Goal: Find contact information: Find contact information

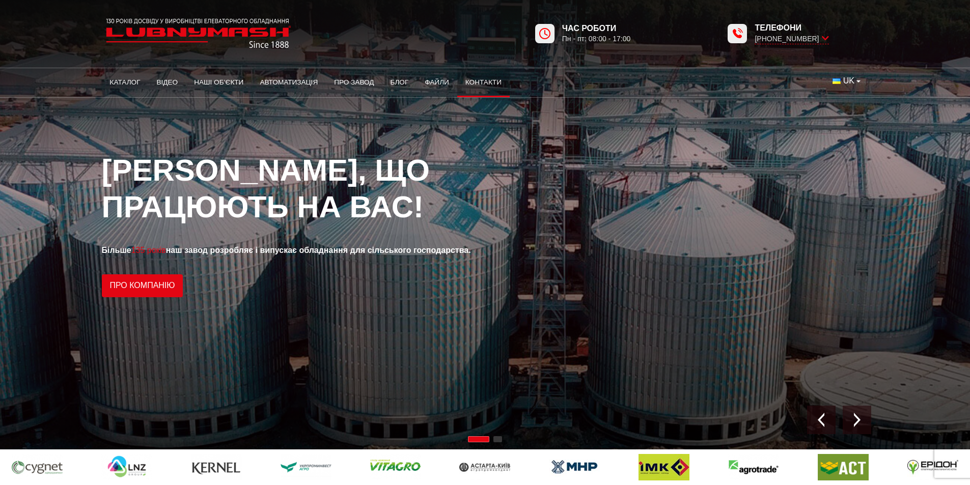
click at [477, 79] on link "Контакти" at bounding box center [483, 82] width 52 height 22
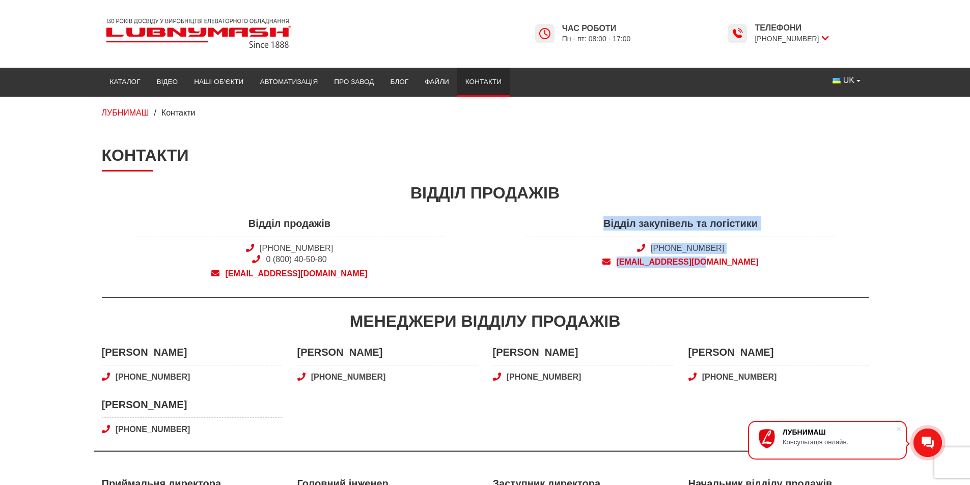
drag, startPoint x: 605, startPoint y: 221, endPoint x: 764, endPoint y: 274, distance: 167.5
click at [764, 274] on div "Відділ закупівель та логістики [PHONE_NUMBER] [EMAIL_ADDRESS][DOMAIN_NAME]" at bounding box center [680, 251] width 391 height 69
copy div "Відділ закупівель та логістики [PHONE_NUMBER] [EMAIL_ADDRESS][DOMAIN_NAME]"
